Goal: Task Accomplishment & Management: Complete application form

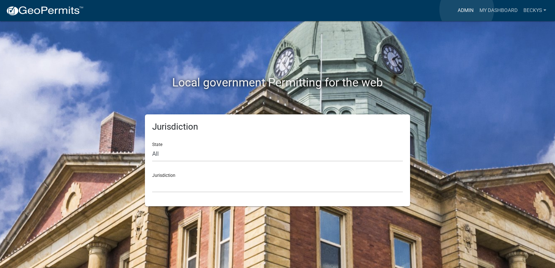
click at [467, 9] on link "Admin" at bounding box center [466, 11] width 22 height 14
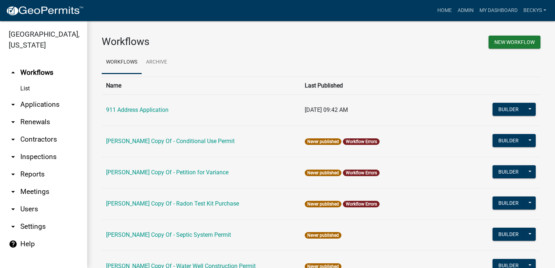
click at [32, 96] on link "arrow_drop_down Applications" at bounding box center [43, 104] width 87 height 17
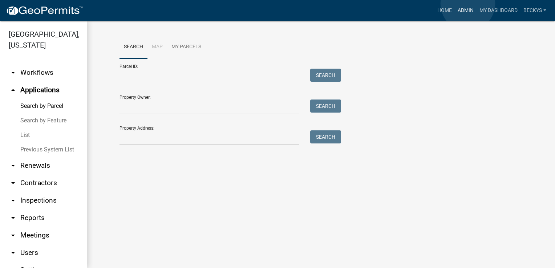
click at [468, 4] on link "Admin" at bounding box center [466, 11] width 22 height 14
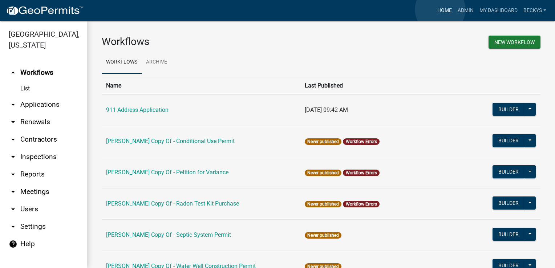
click at [441, 9] on link "Home" at bounding box center [445, 11] width 20 height 14
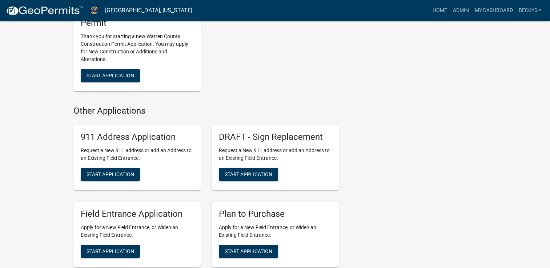
scroll to position [467, 0]
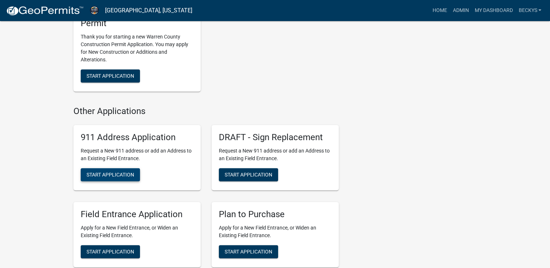
click at [110, 173] on span "Start Application" at bounding box center [111, 175] width 48 height 6
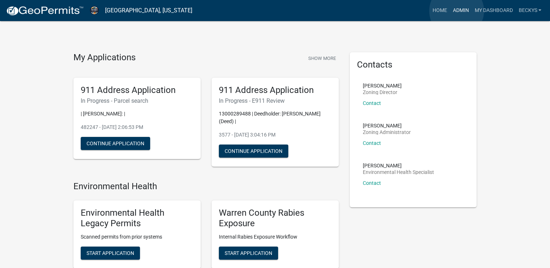
click at [456, 11] on link "Admin" at bounding box center [461, 11] width 22 height 14
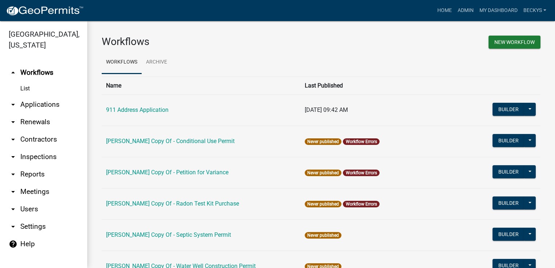
click at [40, 96] on link "arrow_drop_down Applications" at bounding box center [43, 104] width 87 height 17
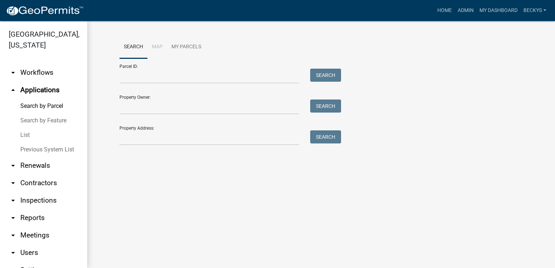
click at [28, 128] on link "List" at bounding box center [43, 135] width 87 height 15
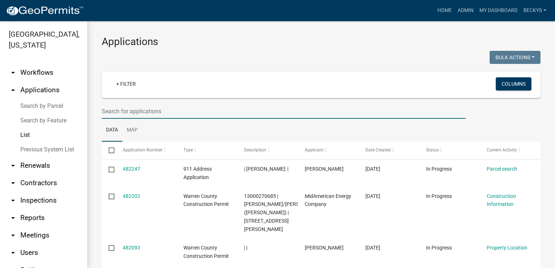
click at [106, 114] on input "text" at bounding box center [284, 111] width 364 height 15
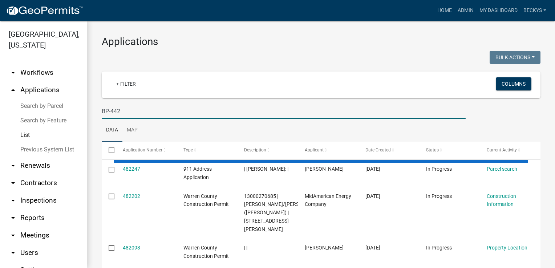
type input "BP-442"
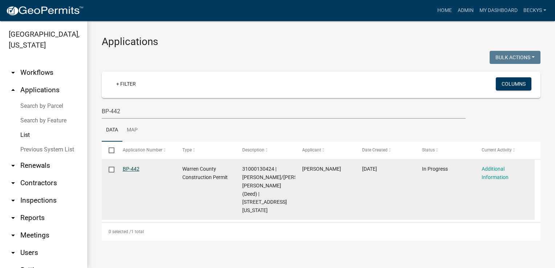
click at [132, 170] on link "BP-442" at bounding box center [131, 169] width 17 height 6
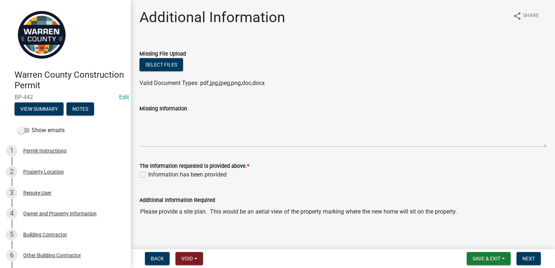
click at [148, 172] on label "Information has been provided" at bounding box center [187, 174] width 79 height 9
click at [148, 172] on input "Information has been provided" at bounding box center [150, 172] width 5 height 5
checkbox input "true"
click at [531, 258] on span "Next" at bounding box center [529, 259] width 13 height 6
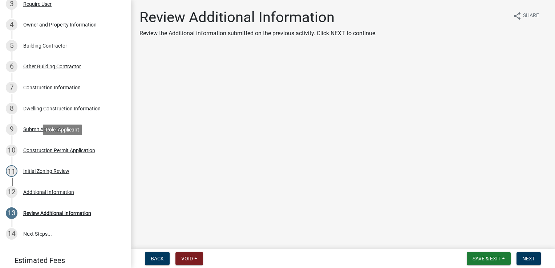
scroll to position [189, 0]
click at [44, 212] on div "Review Additional Information" at bounding box center [57, 213] width 68 height 5
click at [531, 255] on button "Next" at bounding box center [529, 258] width 24 height 13
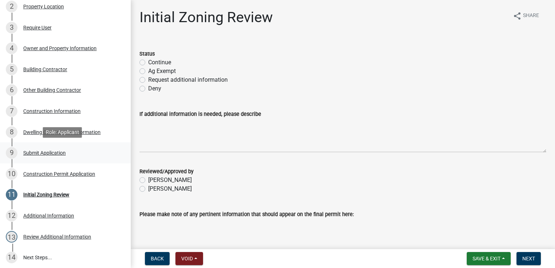
scroll to position [166, 0]
click at [45, 113] on div "Construction Information" at bounding box center [51, 110] width 57 height 5
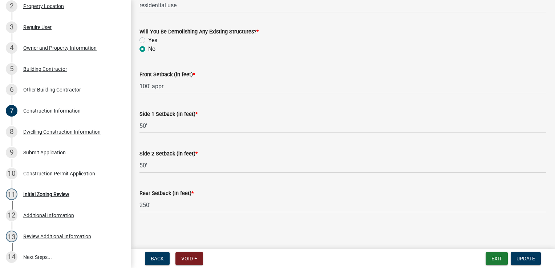
scroll to position [298, 0]
click at [60, 132] on div "Dwelling Construction Information" at bounding box center [61, 131] width 77 height 5
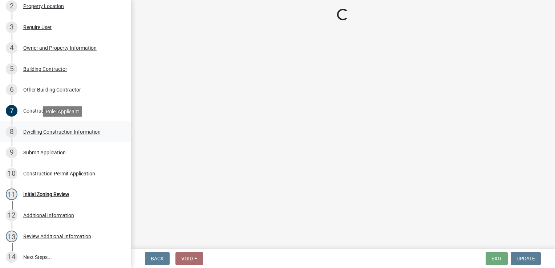
scroll to position [0, 0]
select select "6be2891c-b014-4eb5-8316-9de7191813e4"
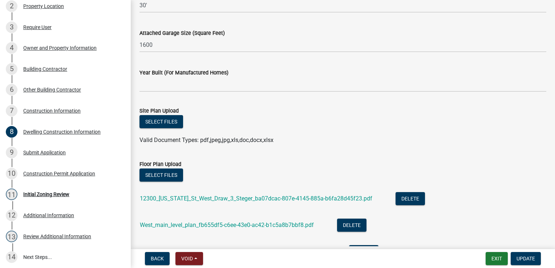
scroll to position [456, 0]
click at [160, 123] on button "Select files" at bounding box center [162, 121] width 44 height 13
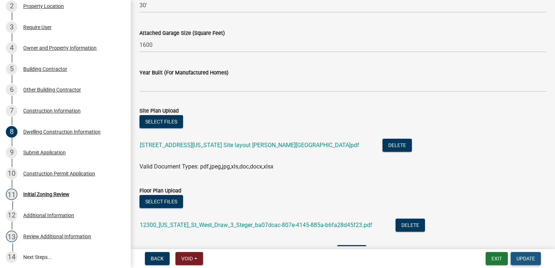
click at [524, 257] on span "Update" at bounding box center [526, 259] width 19 height 6
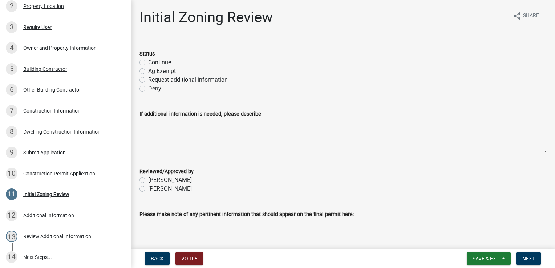
click at [148, 61] on label "Continue" at bounding box center [159, 62] width 23 height 9
click at [148, 61] on input "Continue" at bounding box center [150, 60] width 5 height 5
radio input "true"
click at [148, 188] on label "[PERSON_NAME]" at bounding box center [170, 189] width 44 height 9
click at [148, 188] on input "[PERSON_NAME]" at bounding box center [150, 187] width 5 height 5
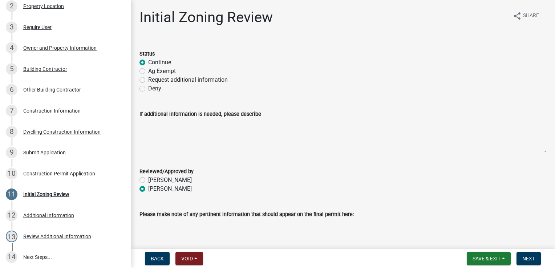
radio input "true"
click at [530, 258] on span "Next" at bounding box center [529, 259] width 13 height 6
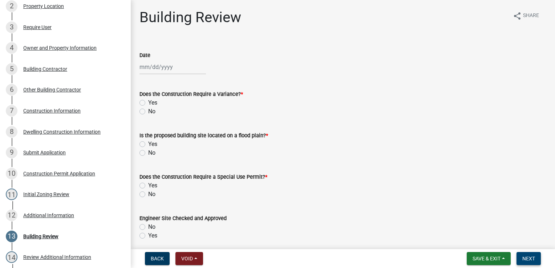
scroll to position [186, 0]
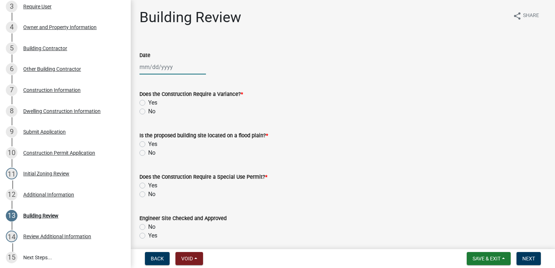
click at [154, 69] on div at bounding box center [173, 67] width 67 height 15
select select "9"
select select "2025"
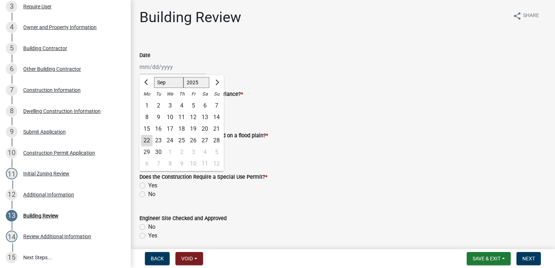
click at [147, 137] on div "22" at bounding box center [147, 141] width 12 height 12
type input "[DATE]"
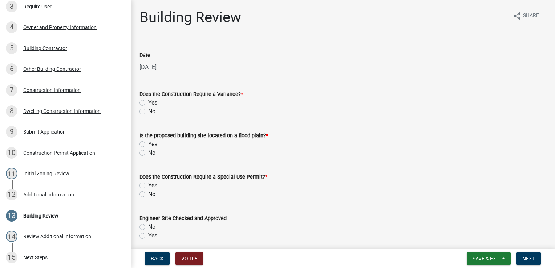
click at [148, 113] on label "No" at bounding box center [151, 111] width 7 height 9
click at [148, 112] on input "No" at bounding box center [150, 109] width 5 height 5
radio input "true"
click at [148, 154] on label "No" at bounding box center [151, 153] width 7 height 9
click at [148, 153] on input "No" at bounding box center [150, 151] width 5 height 5
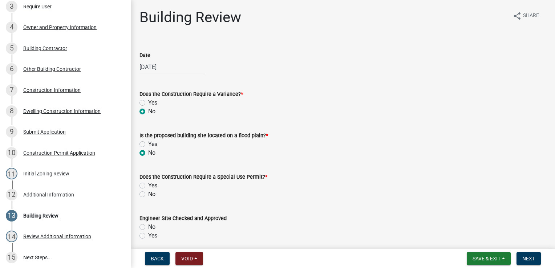
radio input "true"
click at [148, 196] on label "No" at bounding box center [151, 194] width 7 height 9
click at [148, 195] on input "No" at bounding box center [150, 192] width 5 height 5
radio input "true"
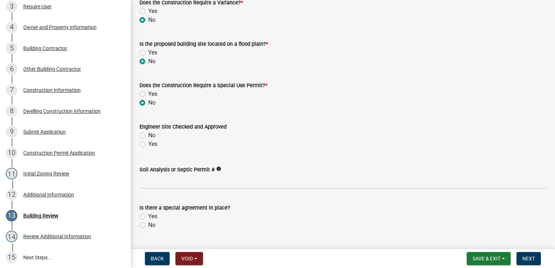
click at [148, 146] on label "Yes" at bounding box center [152, 144] width 9 height 9
click at [148, 145] on input "Yes" at bounding box center [150, 142] width 5 height 5
radio input "true"
click at [148, 226] on label "No" at bounding box center [151, 225] width 7 height 9
click at [148, 226] on input "No" at bounding box center [150, 223] width 5 height 5
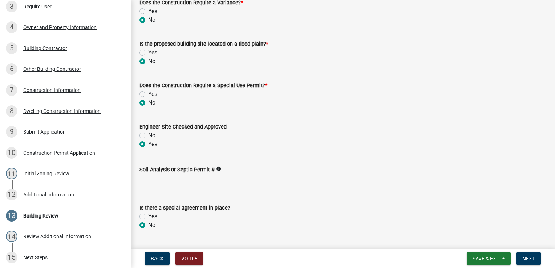
radio input "true"
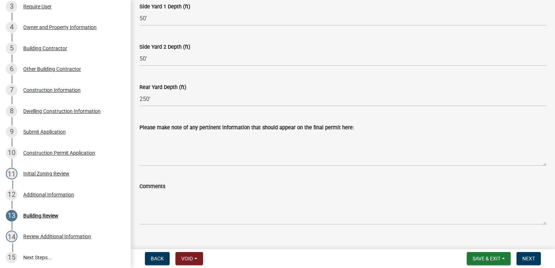
scroll to position [389, 0]
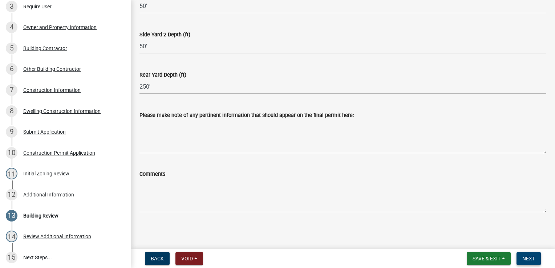
click at [526, 259] on span "Next" at bounding box center [529, 259] width 13 height 6
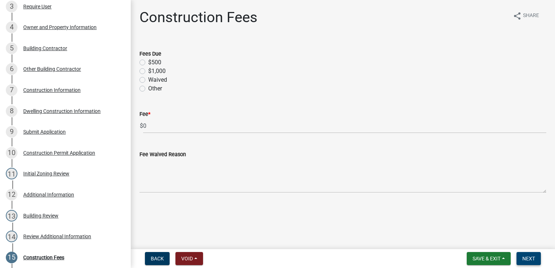
scroll to position [249, 0]
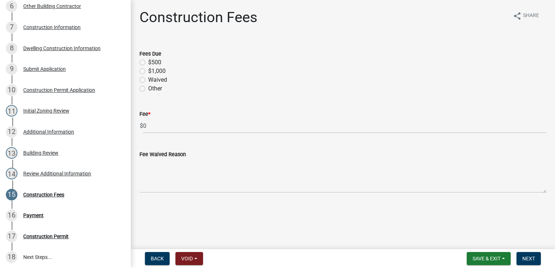
click at [148, 63] on label "$500" at bounding box center [154, 62] width 13 height 9
click at [148, 63] on input "$500" at bounding box center [150, 60] width 5 height 5
radio input "true"
click at [528, 258] on span "Next" at bounding box center [529, 259] width 13 height 6
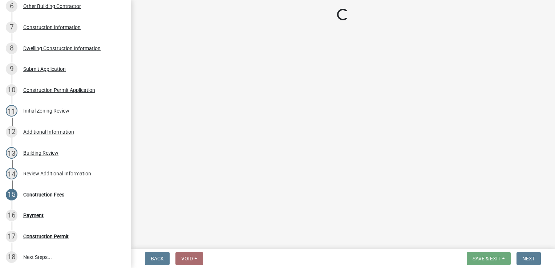
select select "3: 3"
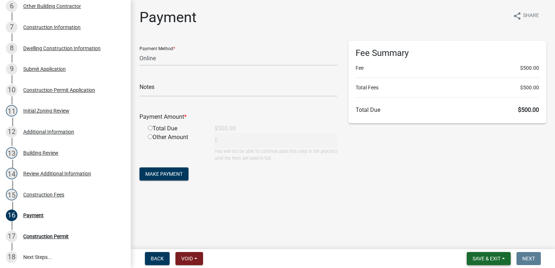
click at [487, 262] on button "Save & Exit" at bounding box center [489, 258] width 44 height 13
click at [464, 239] on button "Save & Exit" at bounding box center [482, 239] width 58 height 17
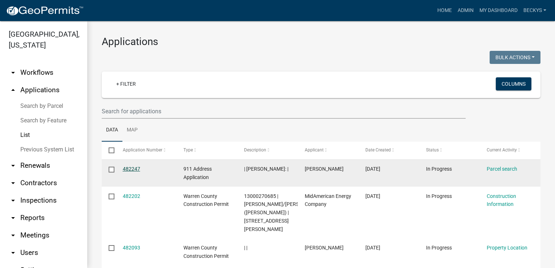
click at [136, 167] on link "482247" at bounding box center [131, 169] width 17 height 6
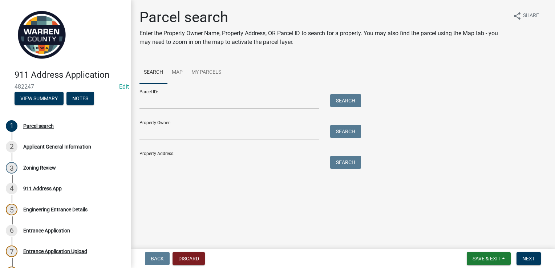
click at [198, 28] on div "Parcel search Enter the Property Owner Name, Property Address, OR Parcel ID to …" at bounding box center [324, 31] width 368 height 44
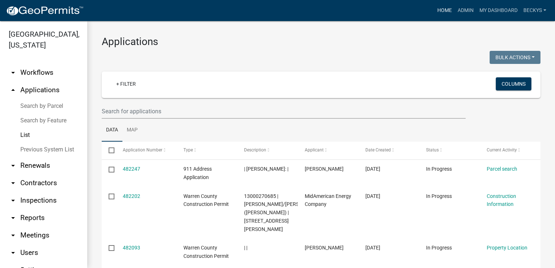
click at [444, 7] on link "Home" at bounding box center [445, 11] width 20 height 14
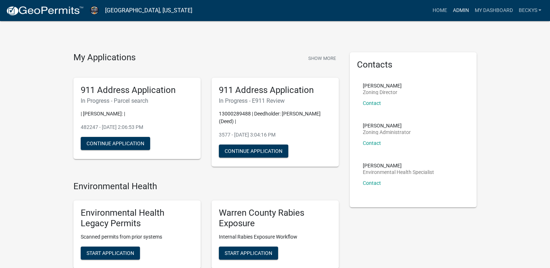
click at [464, 9] on link "Admin" at bounding box center [461, 11] width 22 height 14
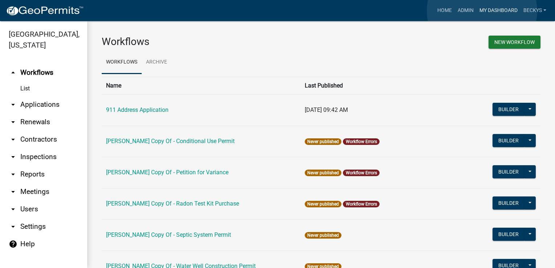
click at [482, 11] on link "My Dashboard" at bounding box center [499, 11] width 44 height 14
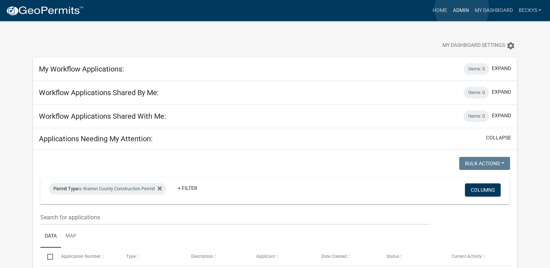
click at [462, 8] on link "Admin" at bounding box center [461, 11] width 22 height 14
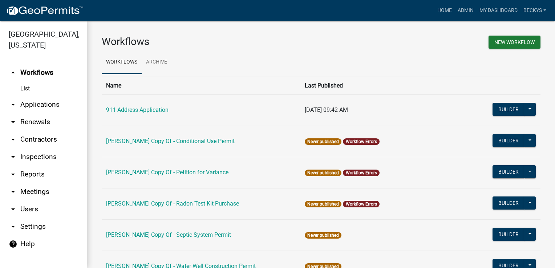
click at [33, 96] on link "arrow_drop_down Applications" at bounding box center [43, 104] width 87 height 17
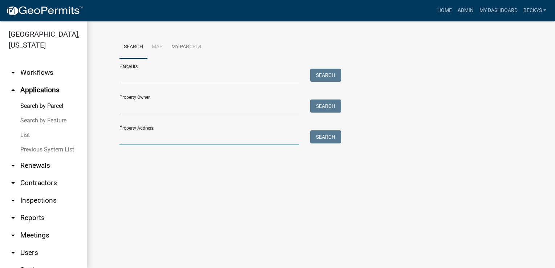
click at [126, 142] on input "Property Address:" at bounding box center [210, 137] width 180 height 15
type input "6815 50th"
click at [328, 137] on button "Search" at bounding box center [325, 136] width 31 height 13
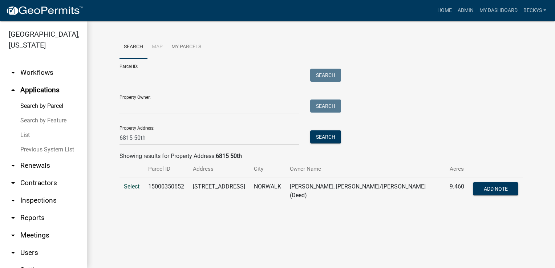
click at [132, 187] on span "Select" at bounding box center [132, 186] width 16 height 7
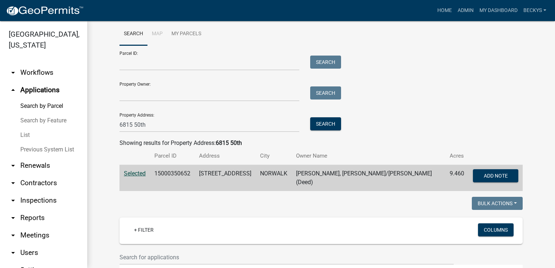
scroll to position [1, 0]
